Goal: Task Accomplishment & Management: Complete application form

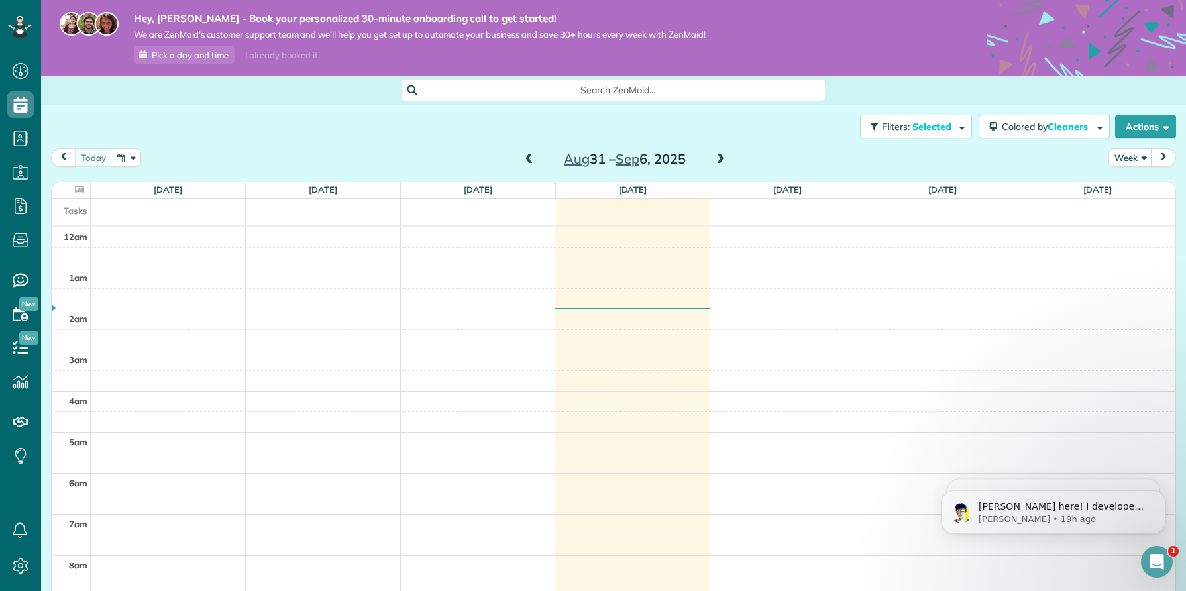
scroll to position [288, 0]
drag, startPoint x: 550, startPoint y: 158, endPoint x: 715, endPoint y: 151, distance: 165.1
click at [715, 151] on div "[DATE] – [DATE]" at bounding box center [625, 158] width 212 height 21
copy div "[DATE] – [DATE]"
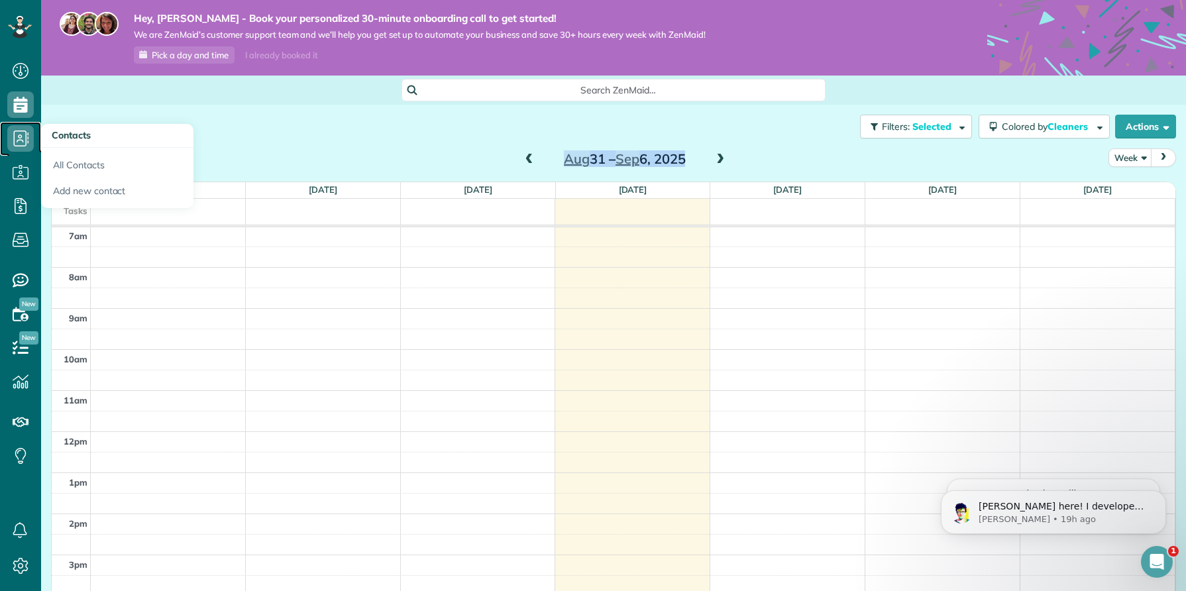
click at [17, 140] on icon at bounding box center [20, 138] width 26 height 26
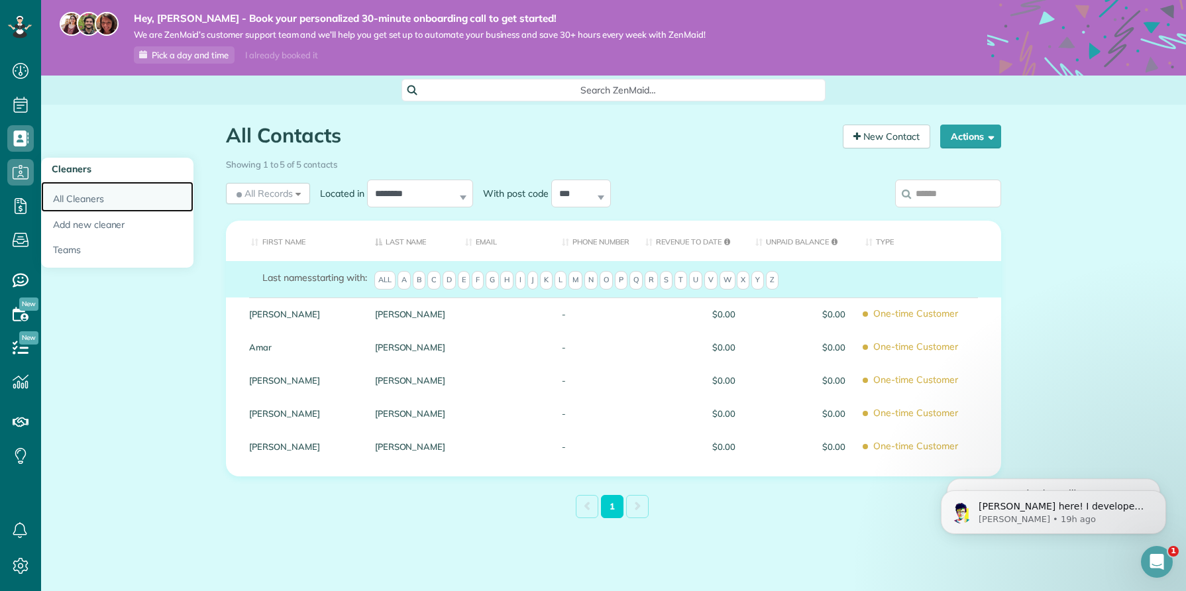
click at [64, 195] on link "All Cleaners" at bounding box center [117, 196] width 152 height 30
click at [71, 194] on link "All Cleaners" at bounding box center [117, 196] width 152 height 30
click at [91, 171] on h3 "Cleaners" at bounding box center [117, 170] width 152 height 24
click at [70, 170] on span "Cleaners" at bounding box center [72, 169] width 40 height 12
click at [79, 170] on span "Cleaners" at bounding box center [72, 169] width 40 height 12
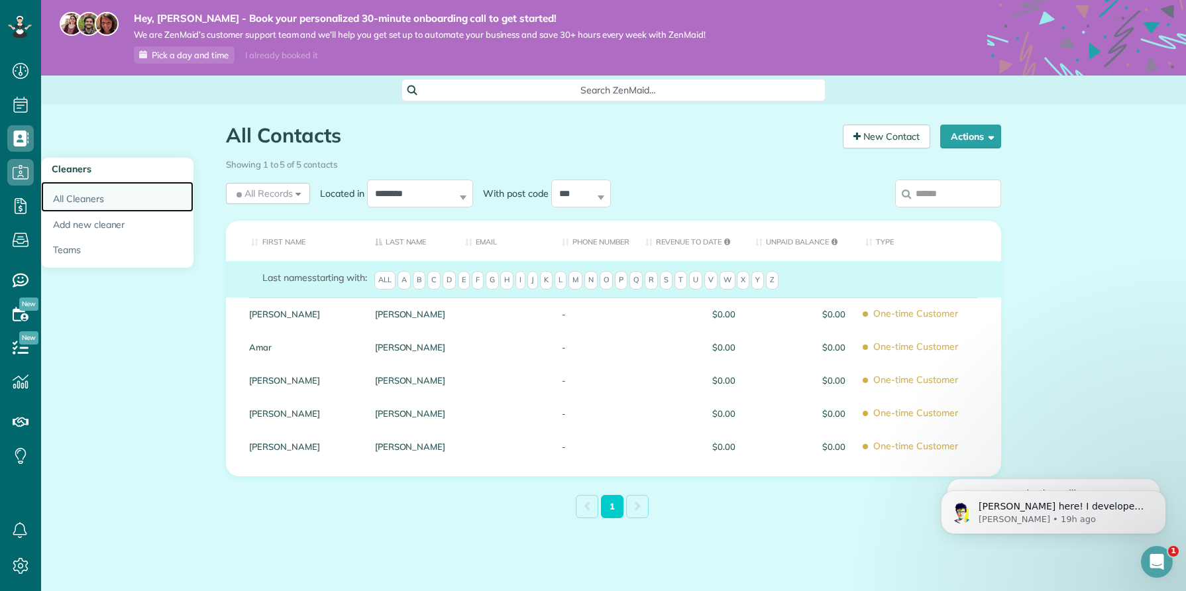
click at [76, 202] on link "All Cleaners" at bounding box center [117, 196] width 152 height 30
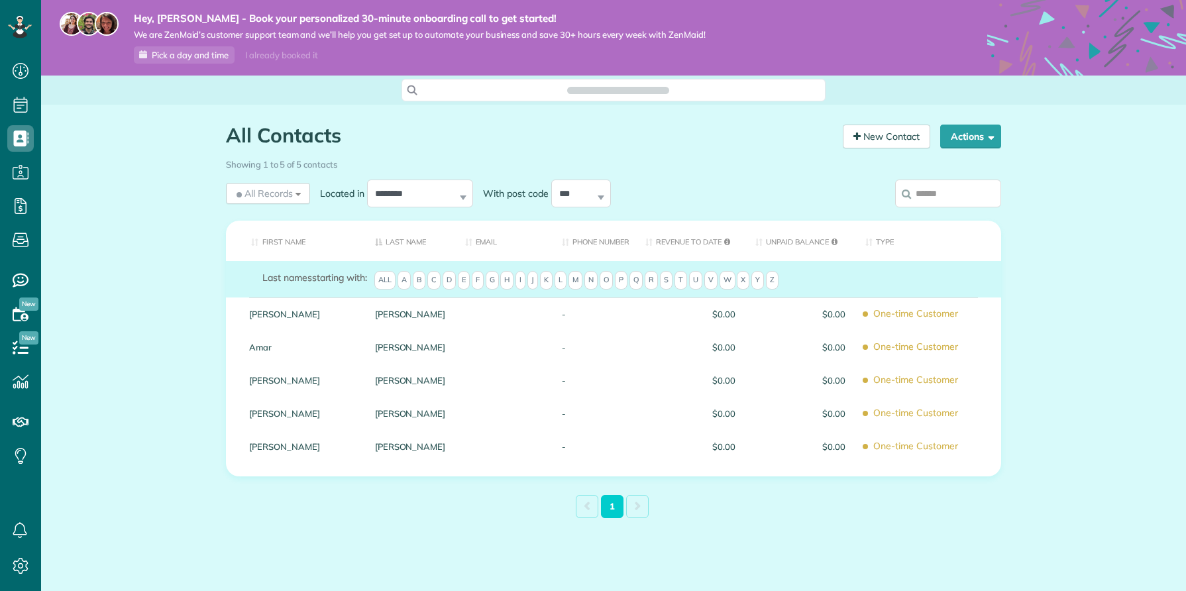
scroll to position [6, 6]
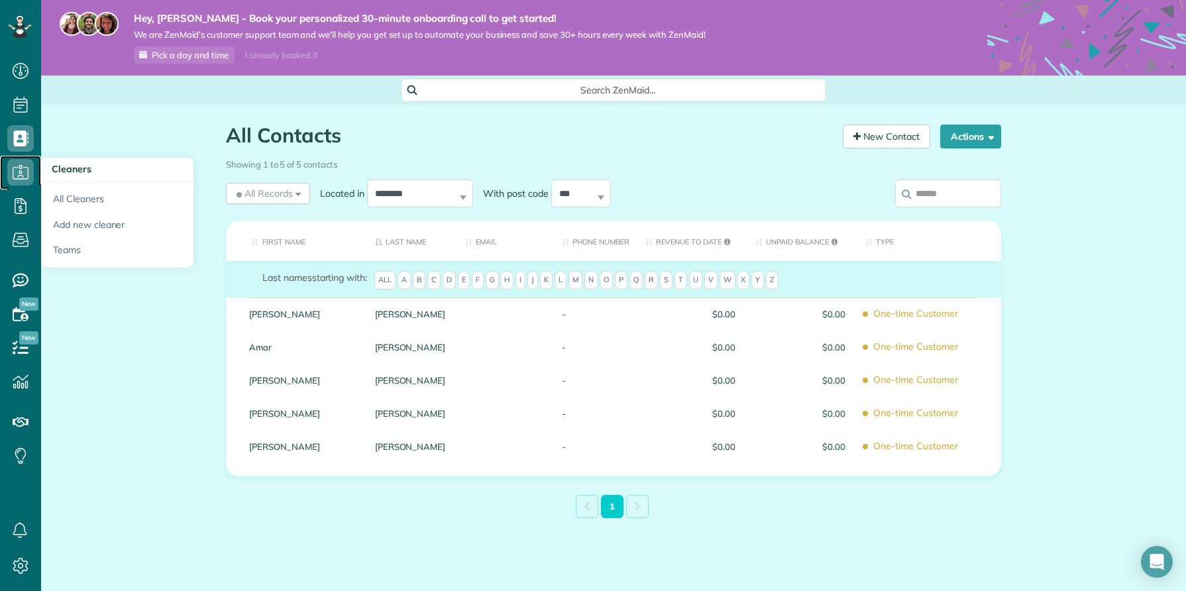
click at [25, 173] on icon at bounding box center [20, 172] width 26 height 26
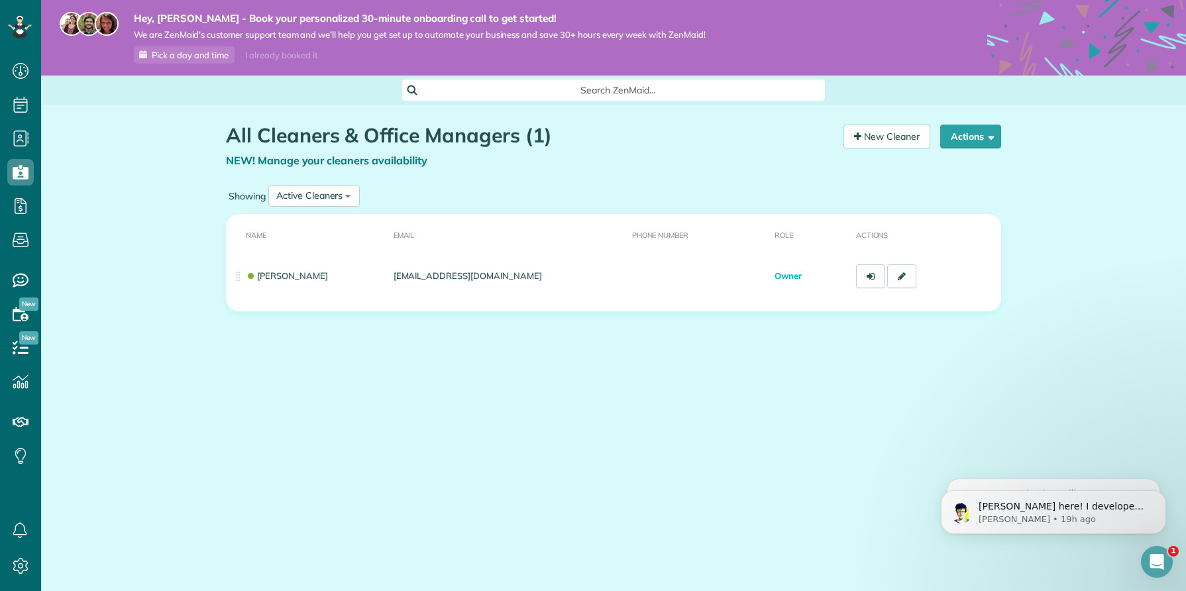
drag, startPoint x: 229, startPoint y: 138, endPoint x: 514, endPoint y: 142, distance: 284.9
click at [514, 142] on h1 "All Cleaners & Office Managers (1)" at bounding box center [529, 136] width 607 height 22
copy h1 "All Cleaners & Office Managers"
drag, startPoint x: 445, startPoint y: 161, endPoint x: 261, endPoint y: 165, distance: 184.2
click at [261, 165] on div "NEW! Manage your cleaners availability" at bounding box center [529, 160] width 607 height 15
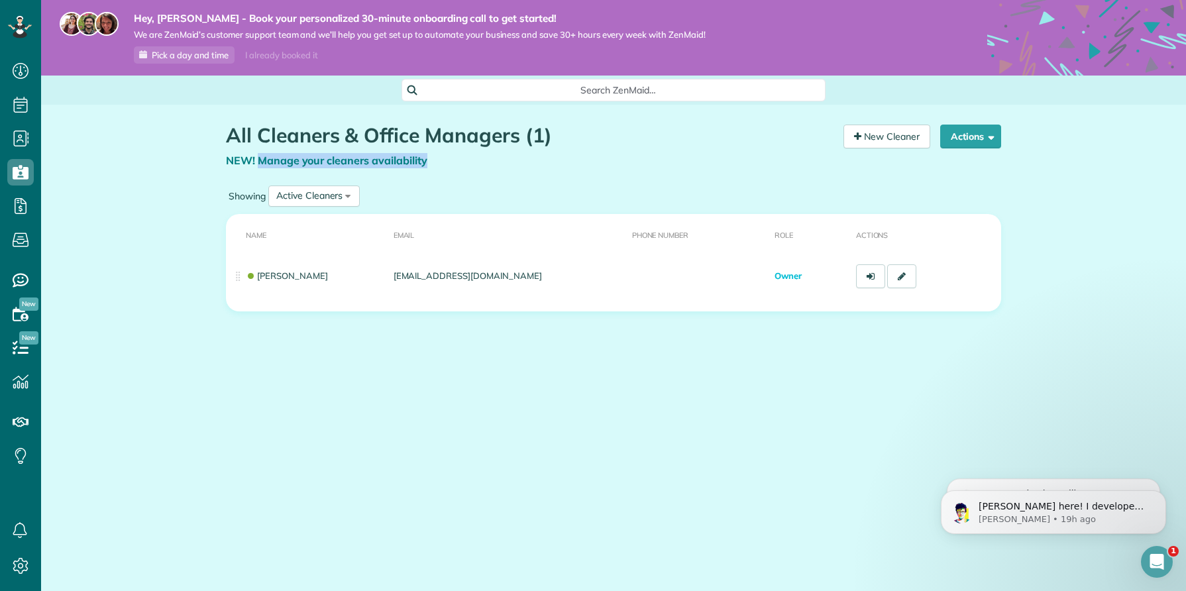
copy span "Manage your cleaners availability"
click at [856, 140] on link "New Cleaner" at bounding box center [886, 137] width 87 height 24
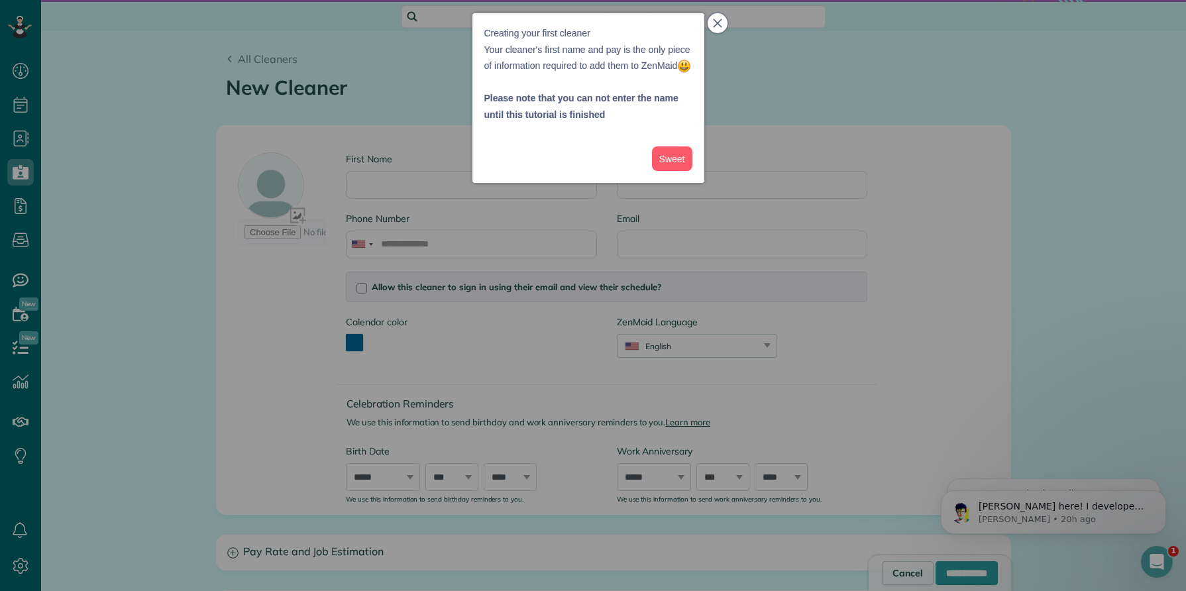
click at [717, 22] on icon "close," at bounding box center [717, 23] width 9 height 9
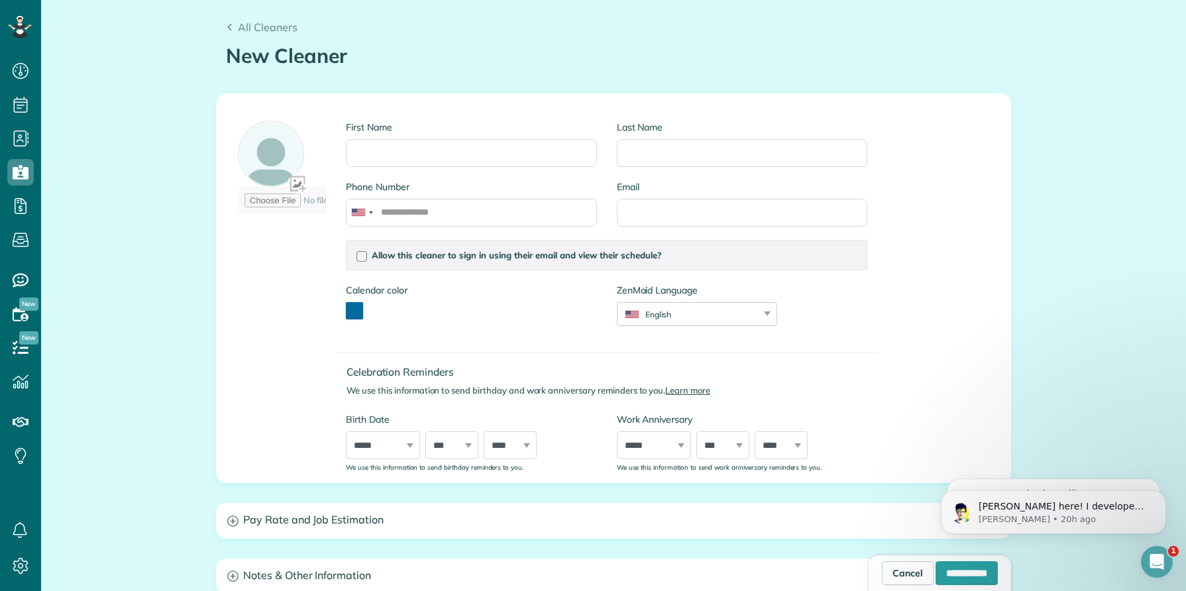
scroll to position [101, 0]
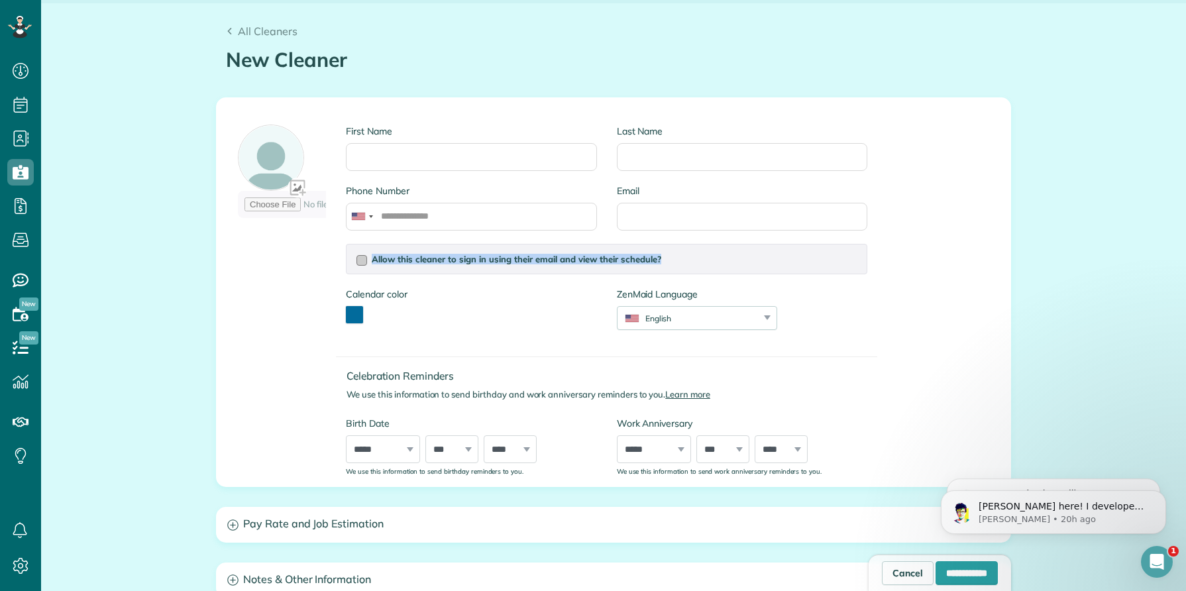
drag, startPoint x: 661, startPoint y: 256, endPoint x: 375, endPoint y: 258, distance: 286.1
click at [375, 258] on label "Allow this cleaner to sign in using their email and view their schedule?" at bounding box center [606, 258] width 500 height 9
copy span "llow this cleaner to sign in using their email and view their schedule?"
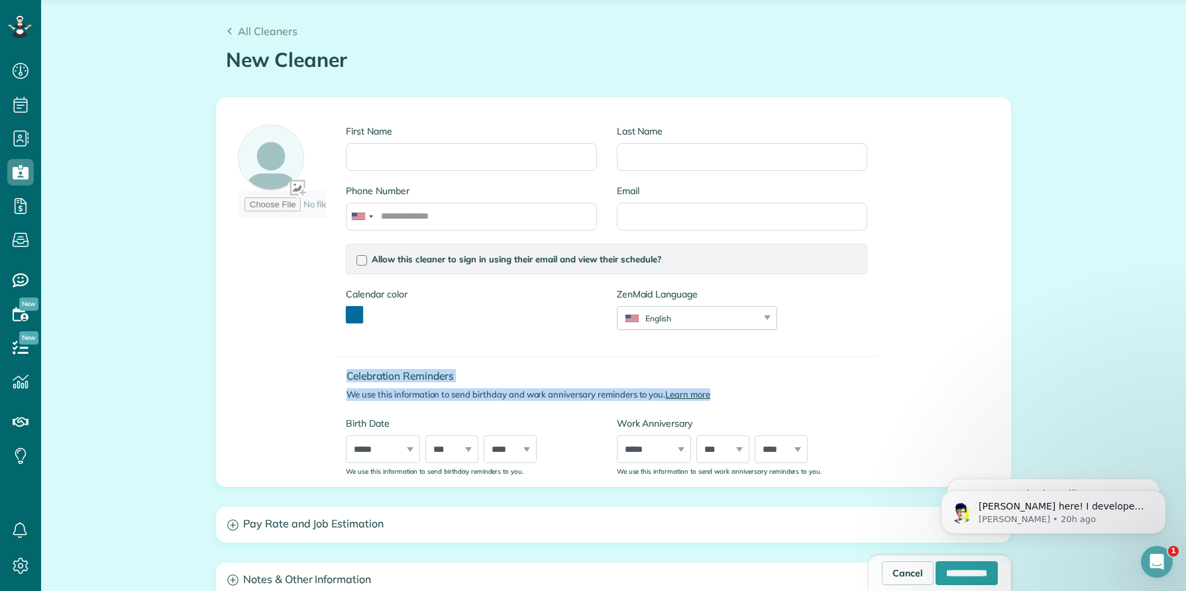
drag, startPoint x: 348, startPoint y: 377, endPoint x: 756, endPoint y: 399, distance: 409.3
click at [756, 399] on div "Celebration Reminders We use this information to send birthday and work anniver…" at bounding box center [606, 385] width 541 height 30
copy div "Celebration Reminders We use this information to send birthday and work anniver…"
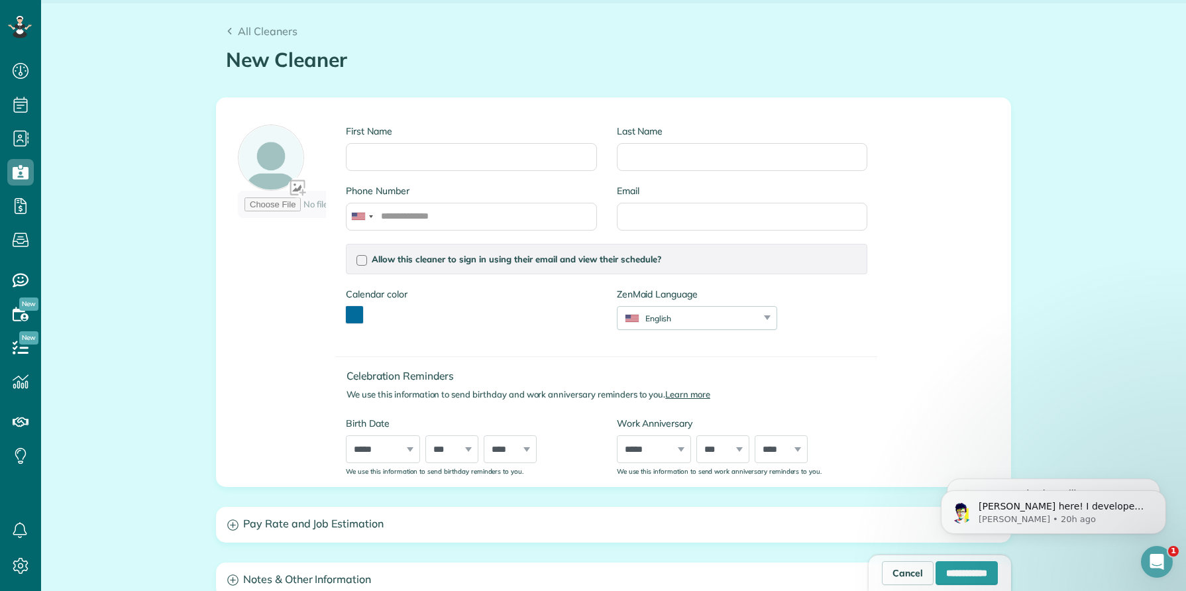
click at [334, 374] on div "First Name Last Name Phone Number Email Allow this cleaner to sign in using the…" at bounding box center [552, 292] width 649 height 367
drag, startPoint x: 348, startPoint y: 372, endPoint x: 462, endPoint y: 372, distance: 113.3
click at [462, 372] on h4 "Celebration Reminders" at bounding box center [611, 375] width 531 height 11
copy h4 "Celebration Reminders"
drag, startPoint x: 347, startPoint y: 391, endPoint x: 729, endPoint y: 393, distance: 381.5
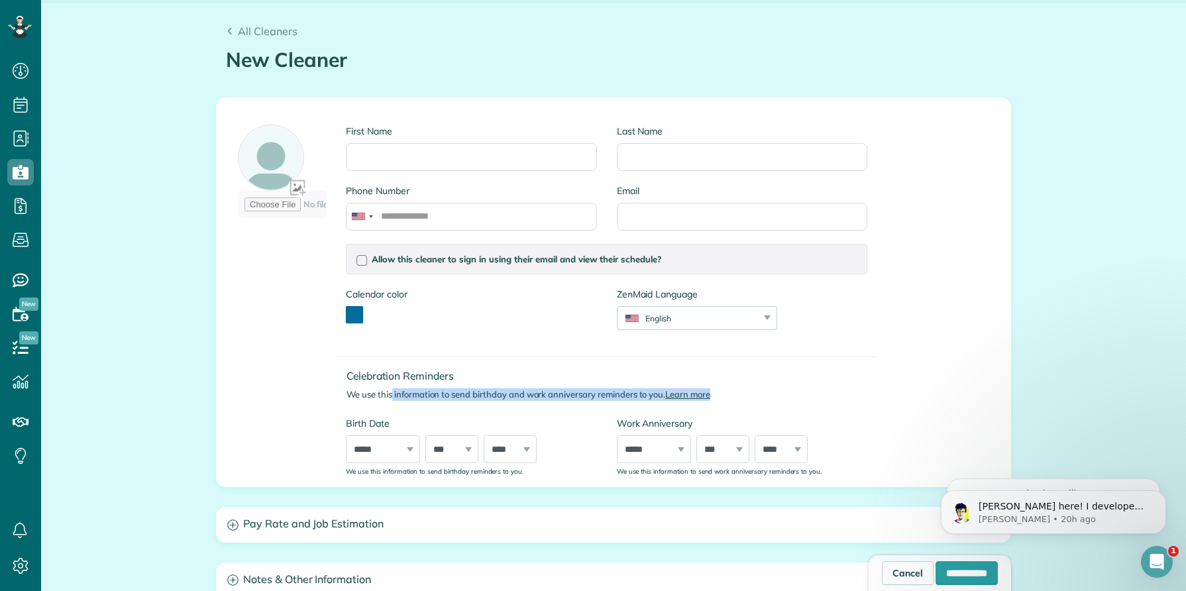
click at [729, 393] on p "We use this information to send birthday and work anniversary reminders to you.…" at bounding box center [611, 394] width 531 height 13
copy p "We use this information to send birthday and work anniversary reminders to you.…"
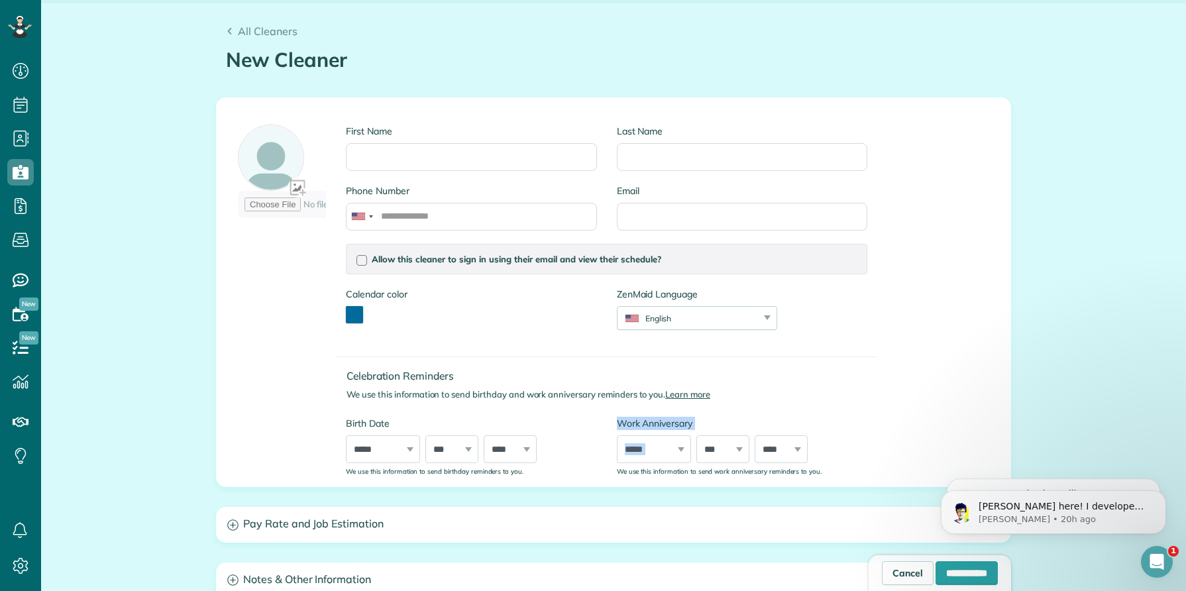
drag, startPoint x: 615, startPoint y: 420, endPoint x: 713, endPoint y: 431, distance: 97.9
click at [713, 431] on div "Work Anniversary ***** ******* ******** ***** ***** *** **** **** ****** ******…" at bounding box center [742, 446] width 270 height 59
click at [705, 426] on label "Work Anniversary" at bounding box center [742, 423] width 250 height 13
drag, startPoint x: 617, startPoint y: 419, endPoint x: 692, endPoint y: 419, distance: 75.5
click at [692, 419] on label "Work Anniversary" at bounding box center [742, 423] width 250 height 13
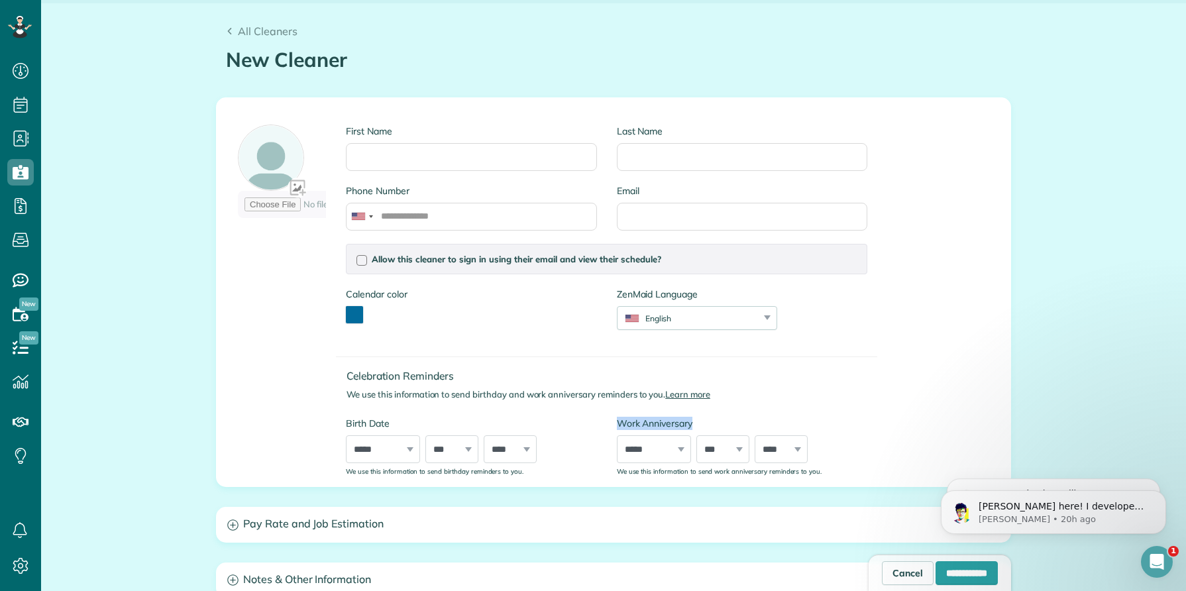
copy label "Work Anniversary"
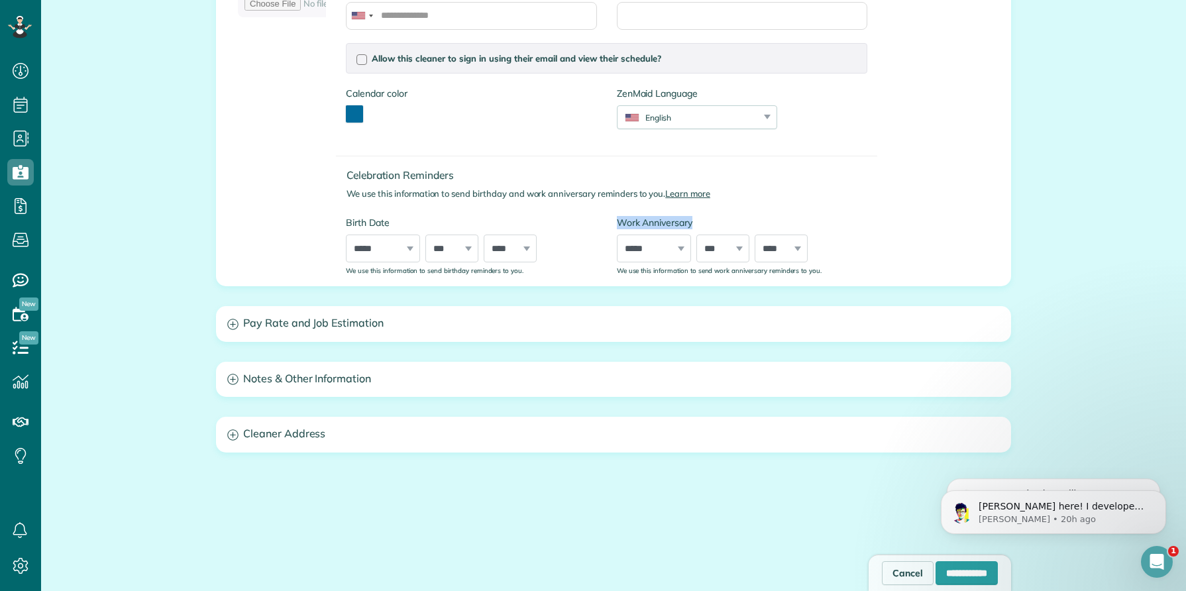
scroll to position [307, 0]
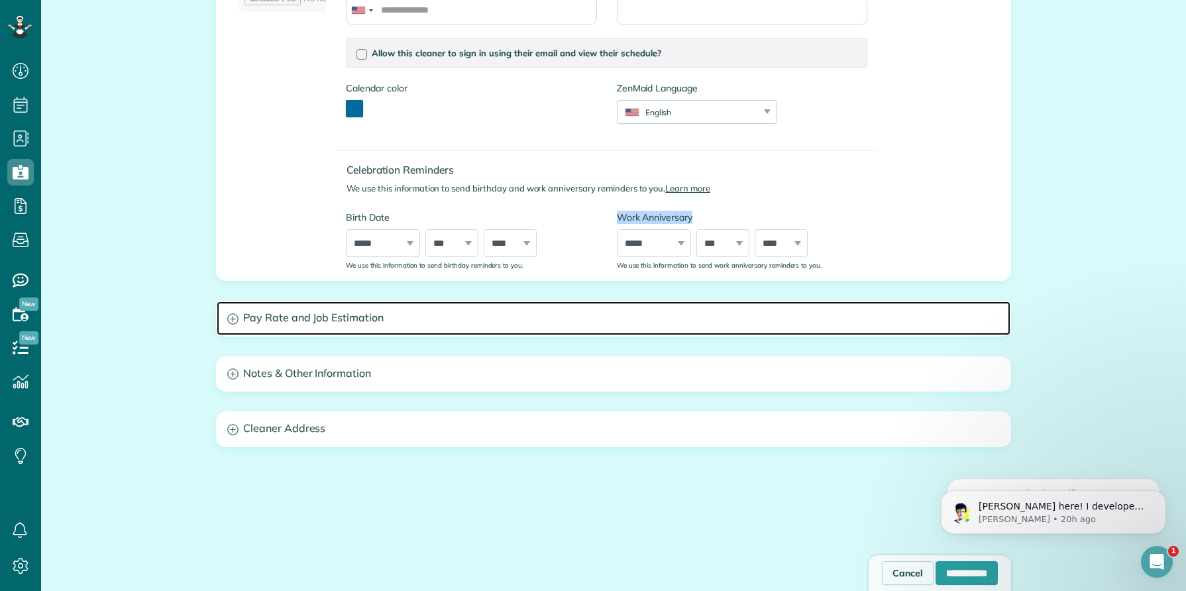
click at [231, 321] on icon at bounding box center [232, 318] width 11 height 11
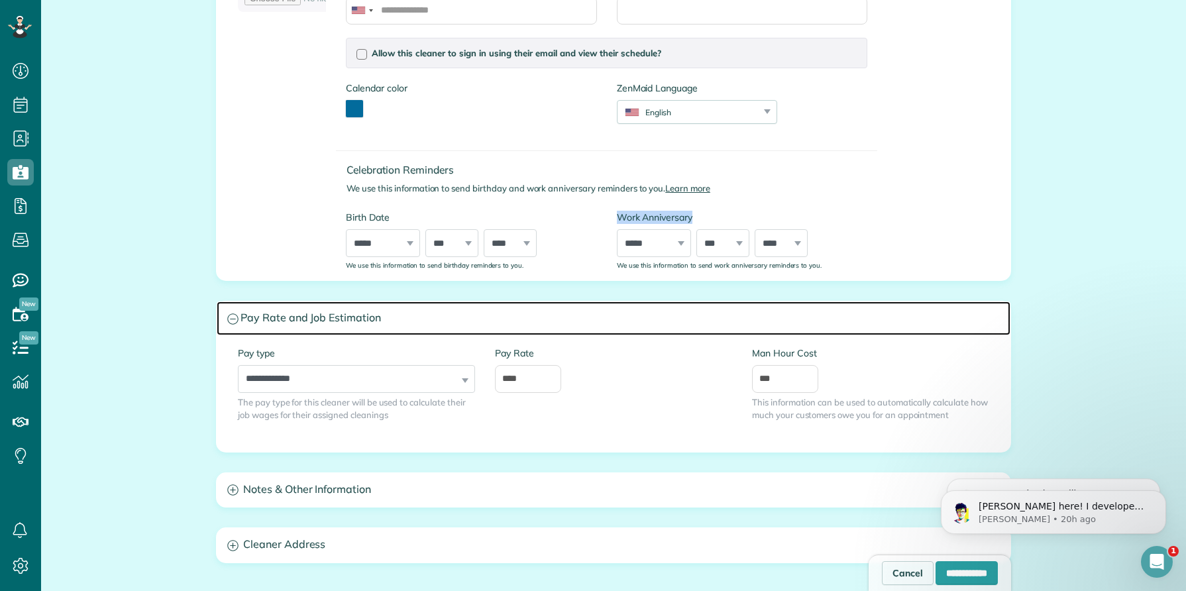
click at [231, 321] on icon at bounding box center [232, 318] width 11 height 11
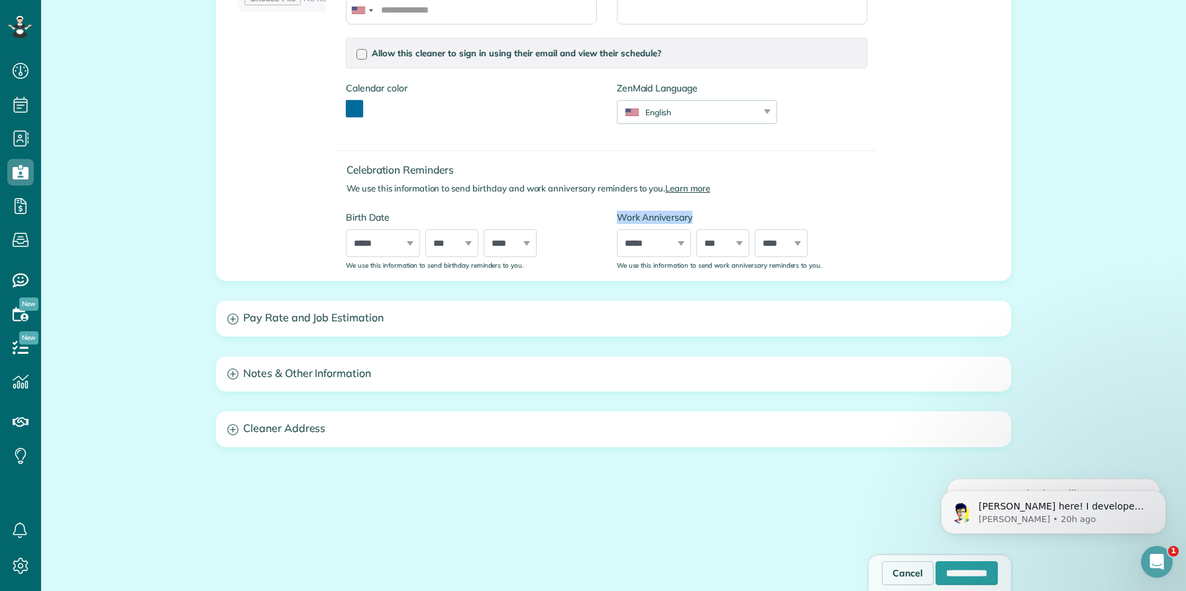
drag, startPoint x: 341, startPoint y: 265, endPoint x: 550, endPoint y: 268, distance: 209.3
click at [550, 268] on div "Birth Date ***** ******* ******** ***** ***** *** **** **** ****** ********* **…" at bounding box center [471, 240] width 270 height 59
copy sub "We use this information to send birthday reminders to you."
drag, startPoint x: 617, startPoint y: 263, endPoint x: 842, endPoint y: 282, distance: 226.0
click at [842, 282] on div "First Name Last Name Phone Number Email Allow this cleaner to sign in using the…" at bounding box center [613, 218] width 795 height 655
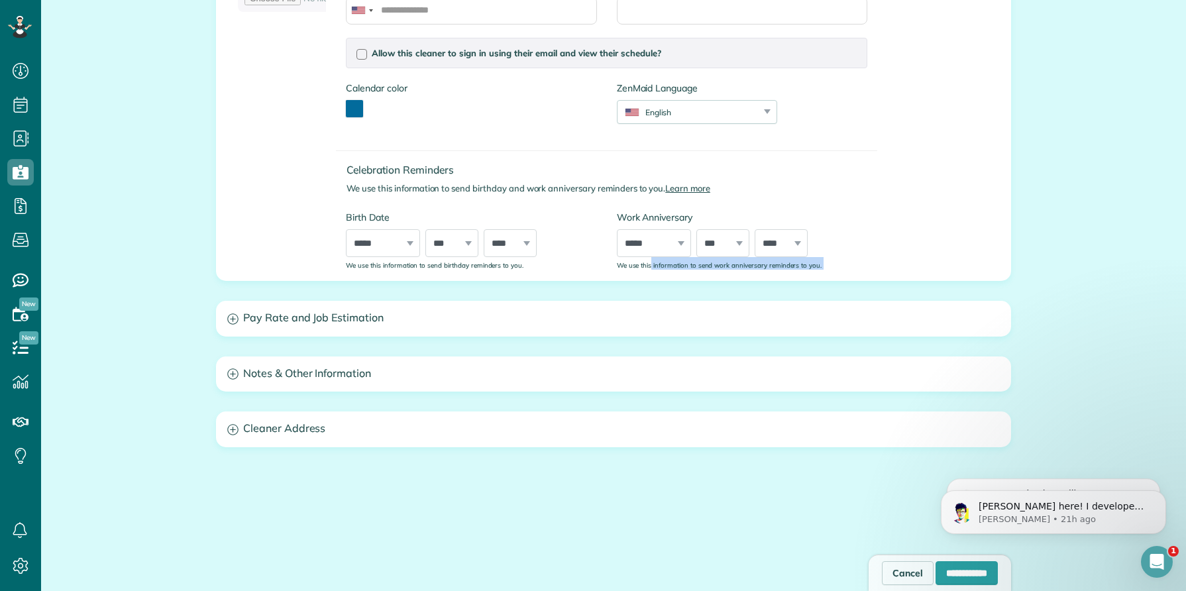
copy div "We use this information to send work anniversary reminders to you."
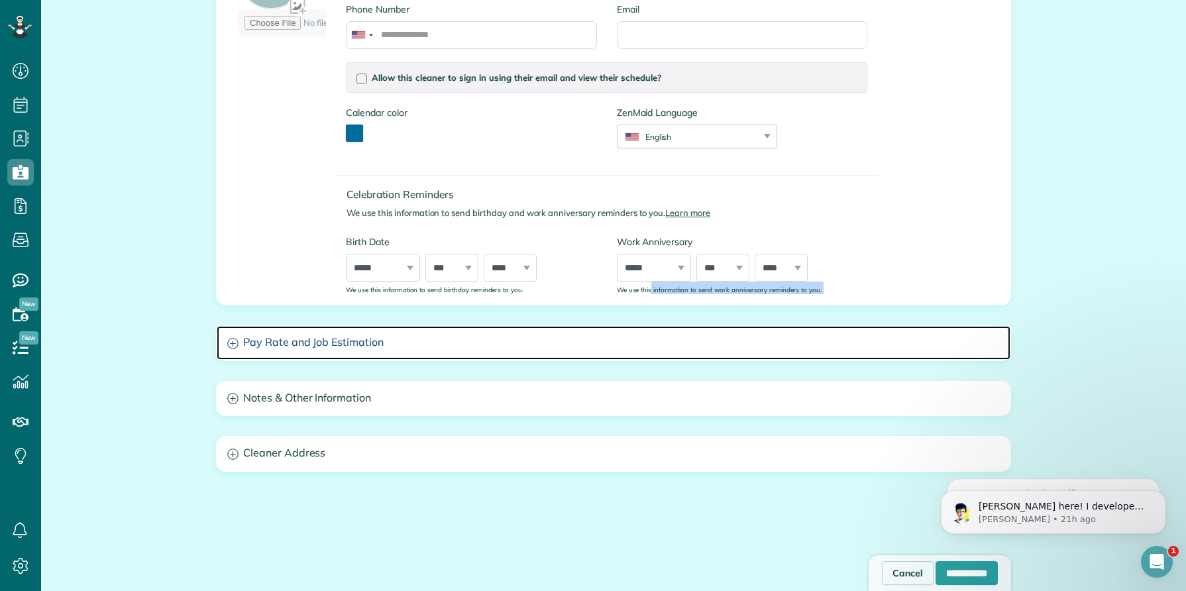
scroll to position [0, 0]
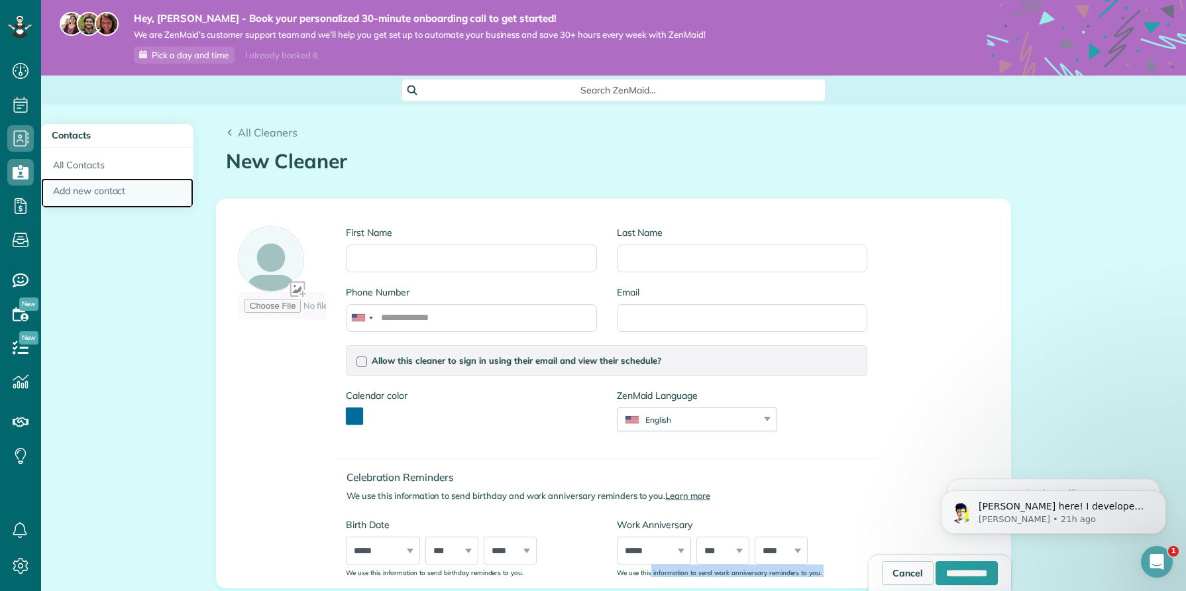
click at [83, 190] on link "Add new contact" at bounding box center [117, 193] width 152 height 30
